Goal: Task Accomplishment & Management: Use online tool/utility

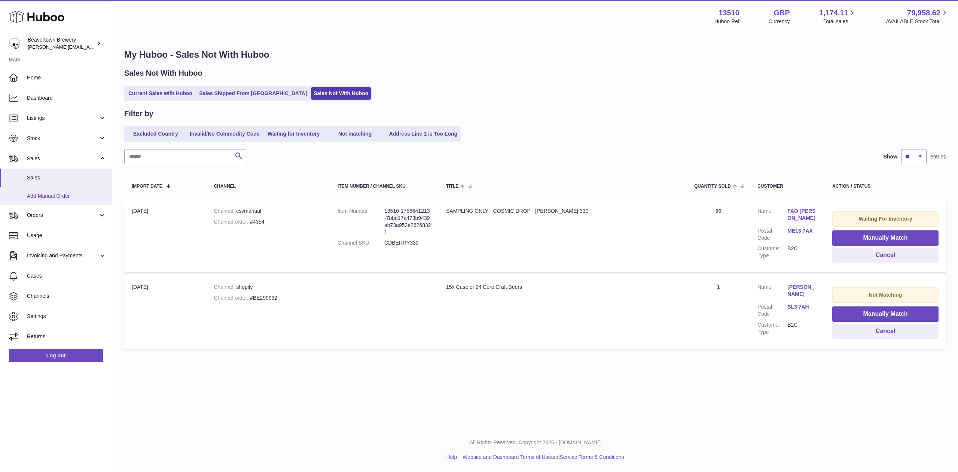
click at [37, 197] on span "Add Manual Order" at bounding box center [66, 195] width 79 height 7
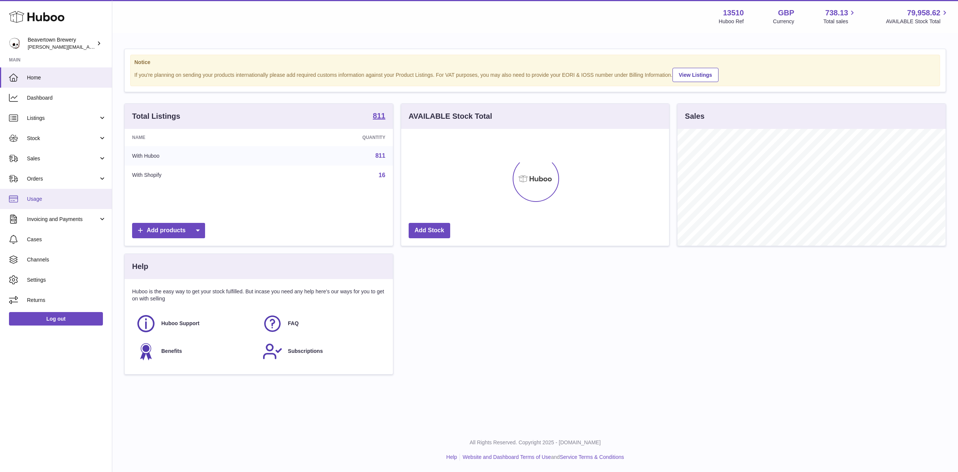
scroll to position [117, 268]
click at [43, 161] on span "Sales" at bounding box center [62, 158] width 71 height 7
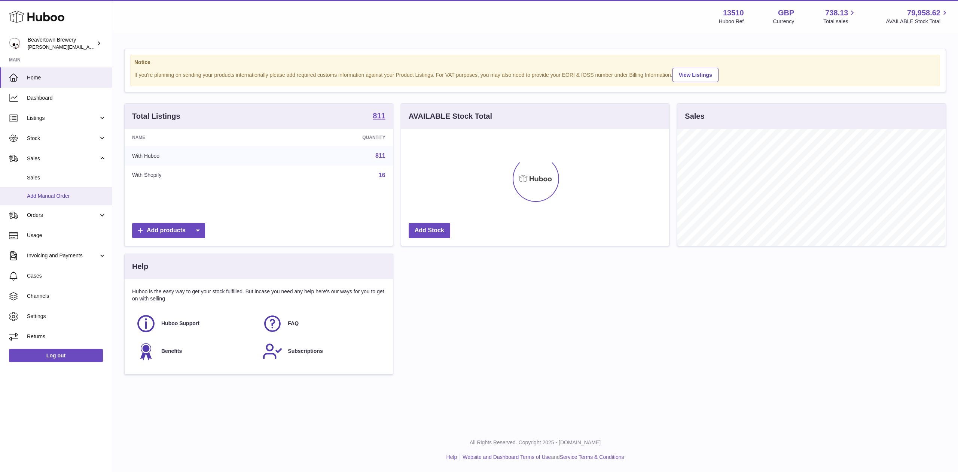
click at [48, 192] on span "Add Manual Order" at bounding box center [66, 195] width 79 height 7
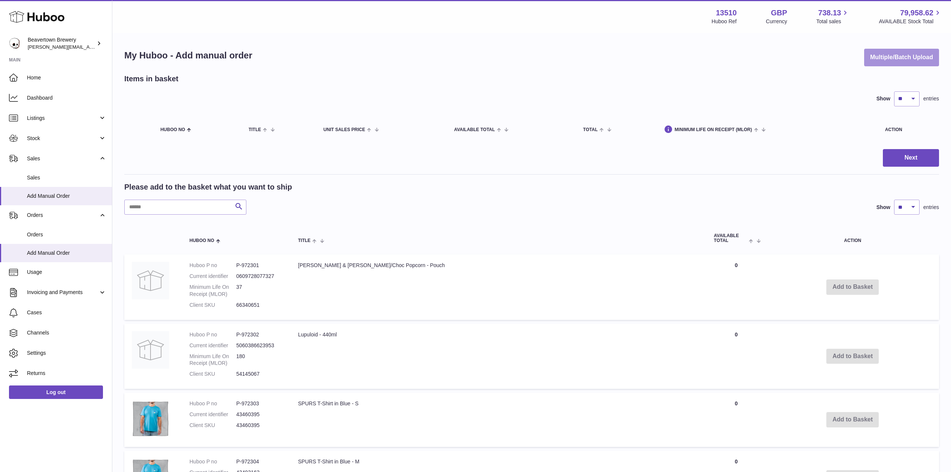
click at [875, 56] on button "Multiple/Batch Upload" at bounding box center [901, 58] width 75 height 18
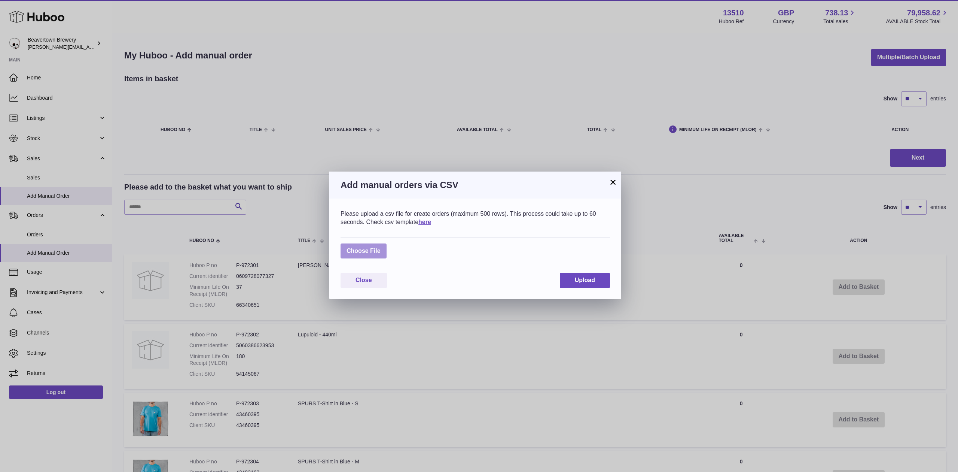
click at [357, 249] on label at bounding box center [364, 250] width 46 height 15
click at [381, 247] on input "file" at bounding box center [381, 247] width 0 height 0
type input "**********"
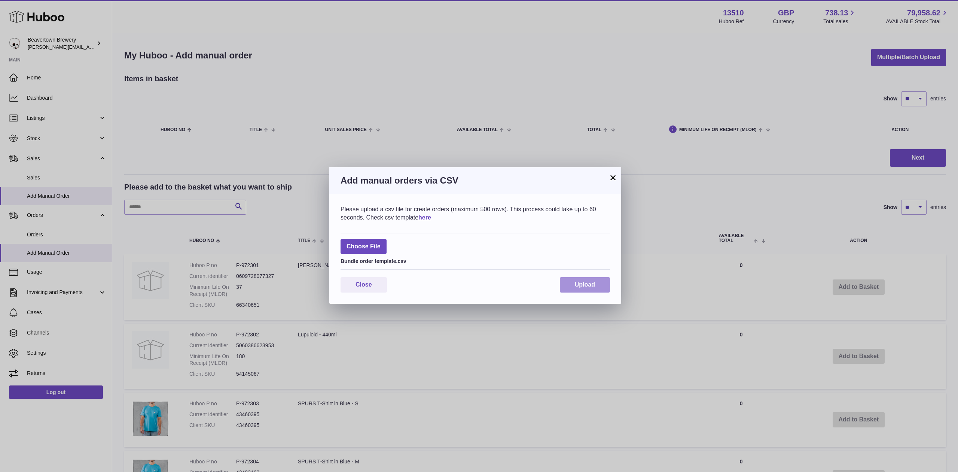
click at [588, 279] on button "Upload" at bounding box center [585, 284] width 50 height 15
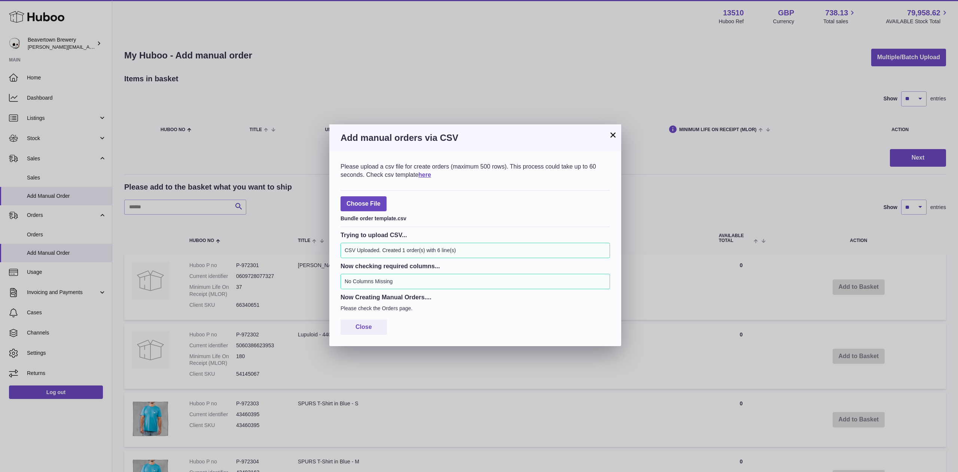
click at [611, 137] on button "×" at bounding box center [613, 134] width 9 height 9
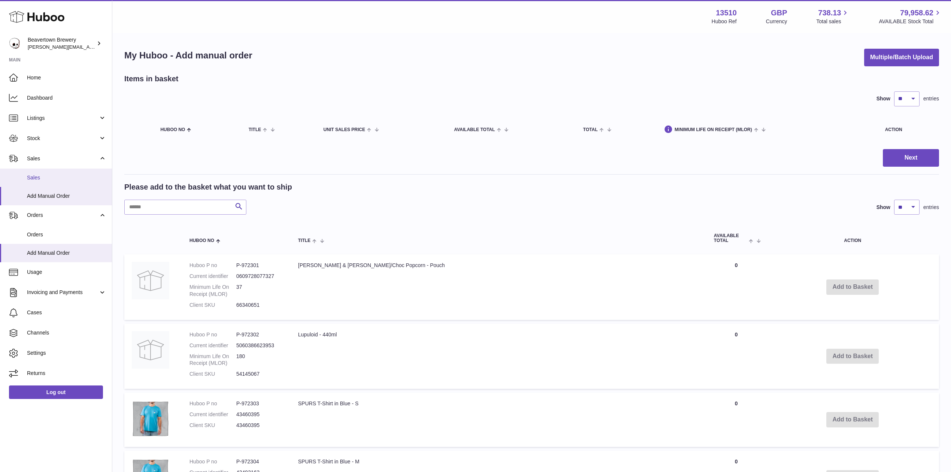
click at [61, 172] on link "Sales" at bounding box center [56, 177] width 112 height 18
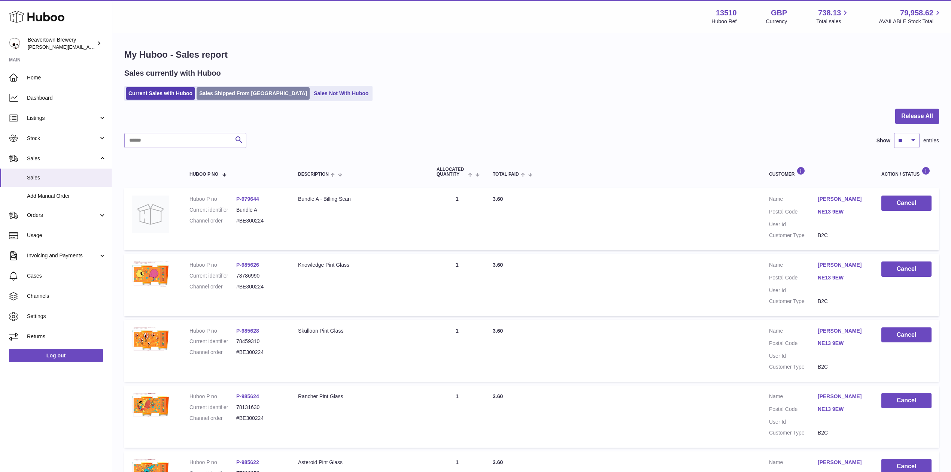
click at [217, 96] on link "Sales Shipped From [GEOGRAPHIC_DATA]" at bounding box center [253, 93] width 113 height 12
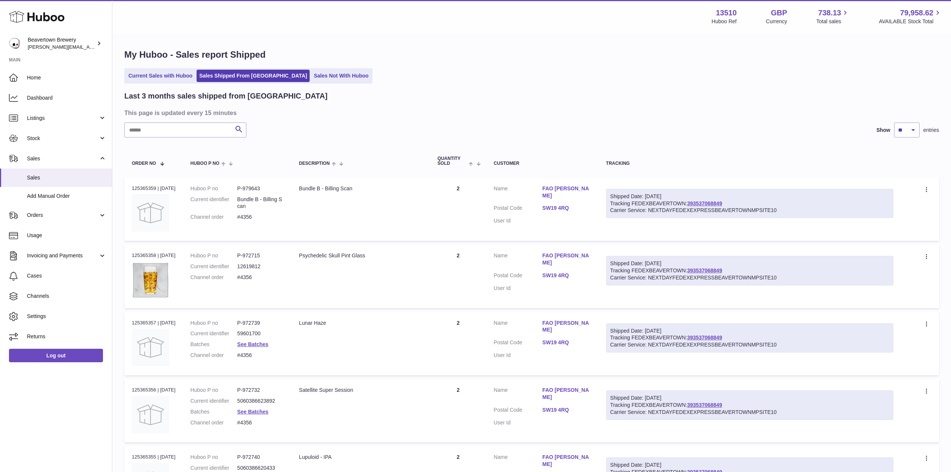
click at [308, 84] on div "My Huboo - Sales report Shipped Current Sales with Huboo Sales Shipped From Hub…" at bounding box center [531, 458] width 838 height 849
click at [311, 75] on link "Sales Not With Huboo" at bounding box center [341, 76] width 60 height 12
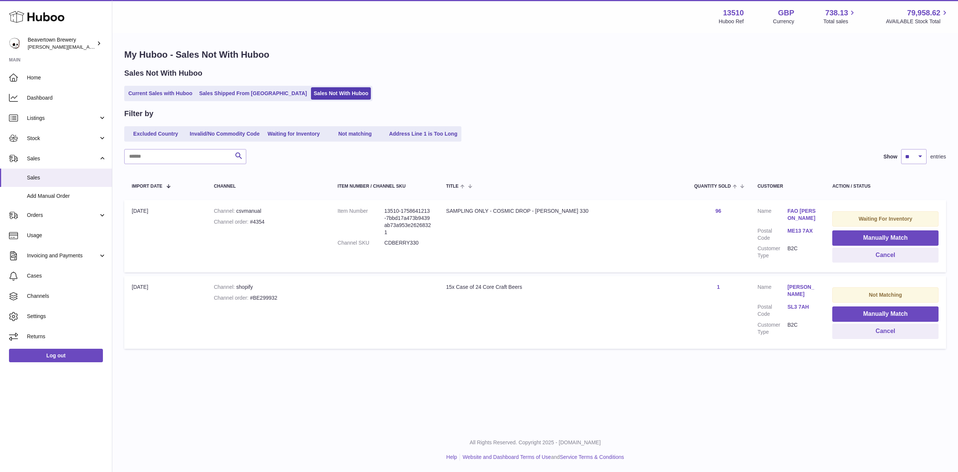
click at [259, 86] on ul "Current Sales with Huboo Sales Shipped From [GEOGRAPHIC_DATA] Sales Not With Hu…" at bounding box center [248, 93] width 248 height 15
click at [253, 89] on link "Sales Shipped From [GEOGRAPHIC_DATA]" at bounding box center [253, 93] width 113 height 12
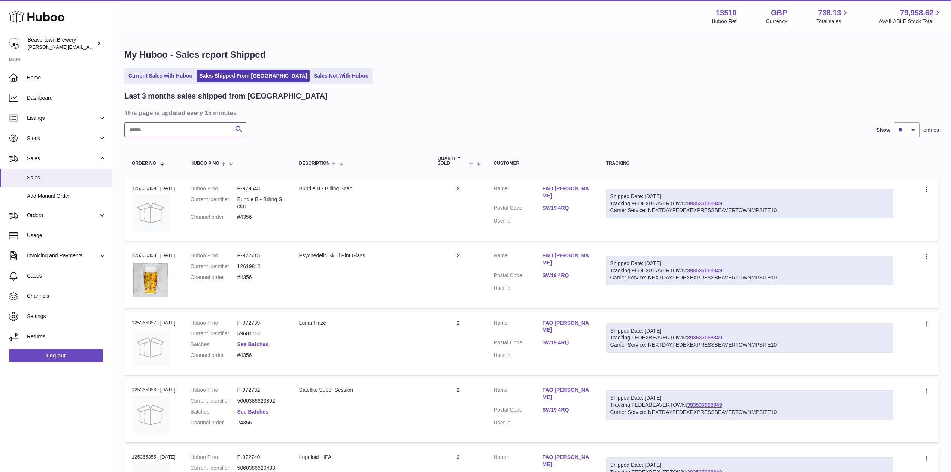
click at [168, 129] on input "text" at bounding box center [185, 129] width 122 height 15
paste input "*****"
type input "*****"
